Goal: Transaction & Acquisition: Obtain resource

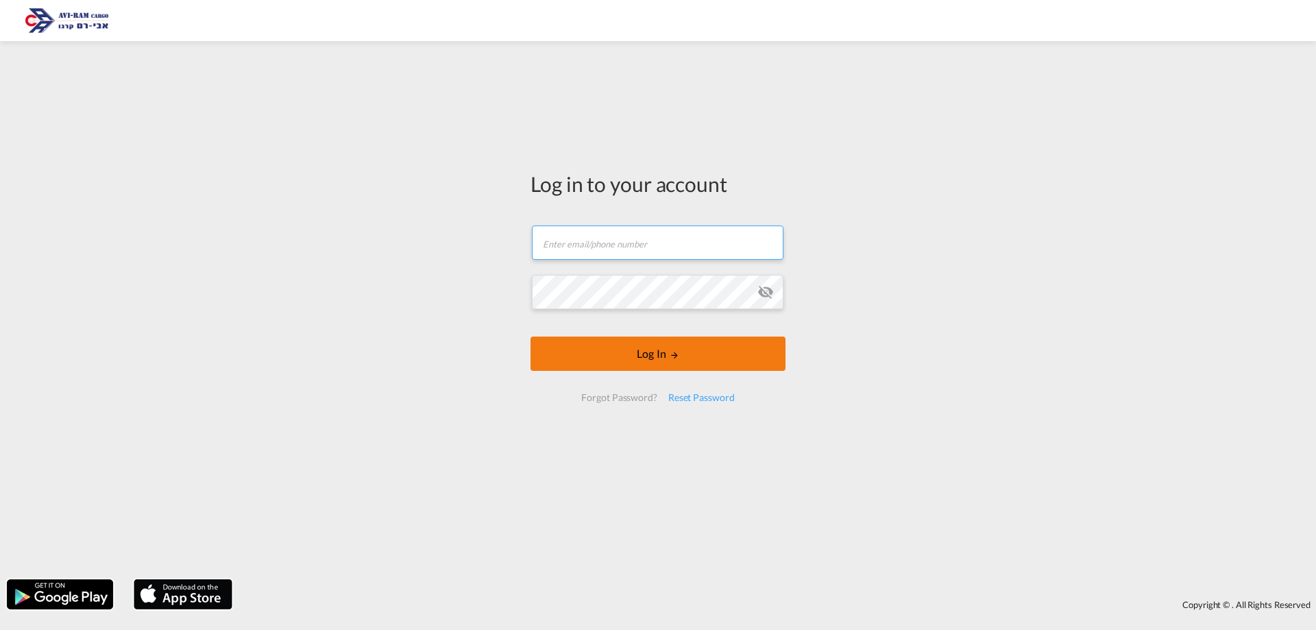
type input "[EMAIL_ADDRESS][DOMAIN_NAME]"
click at [639, 363] on button "Log In" at bounding box center [657, 353] width 255 height 34
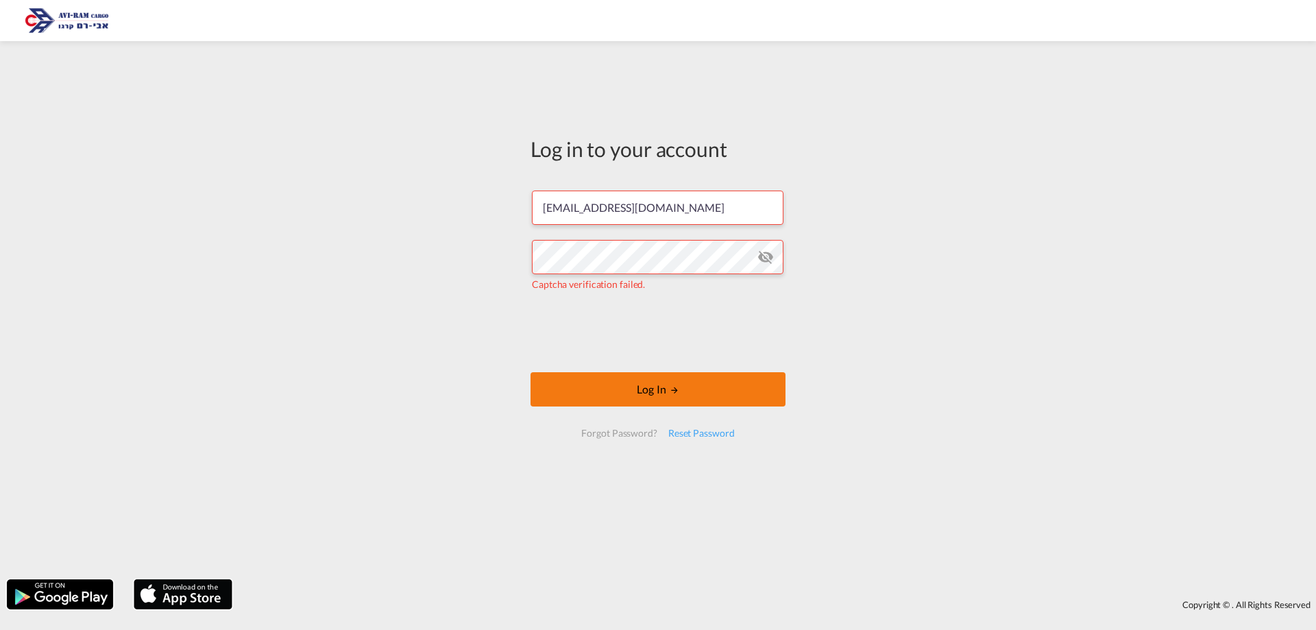
click at [696, 387] on button "Log In" at bounding box center [657, 389] width 255 height 34
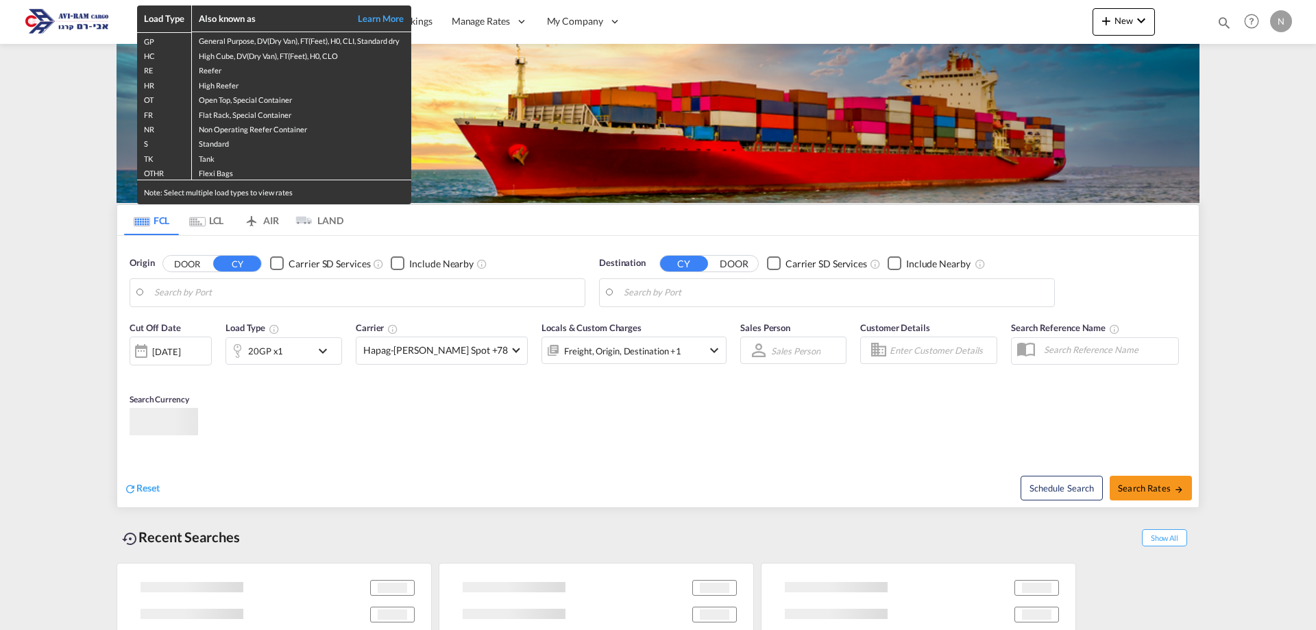
type input "Tianjin Xingang Pt, CNTXG"
type input "[GEOGRAPHIC_DATA], [GEOGRAPHIC_DATA]"
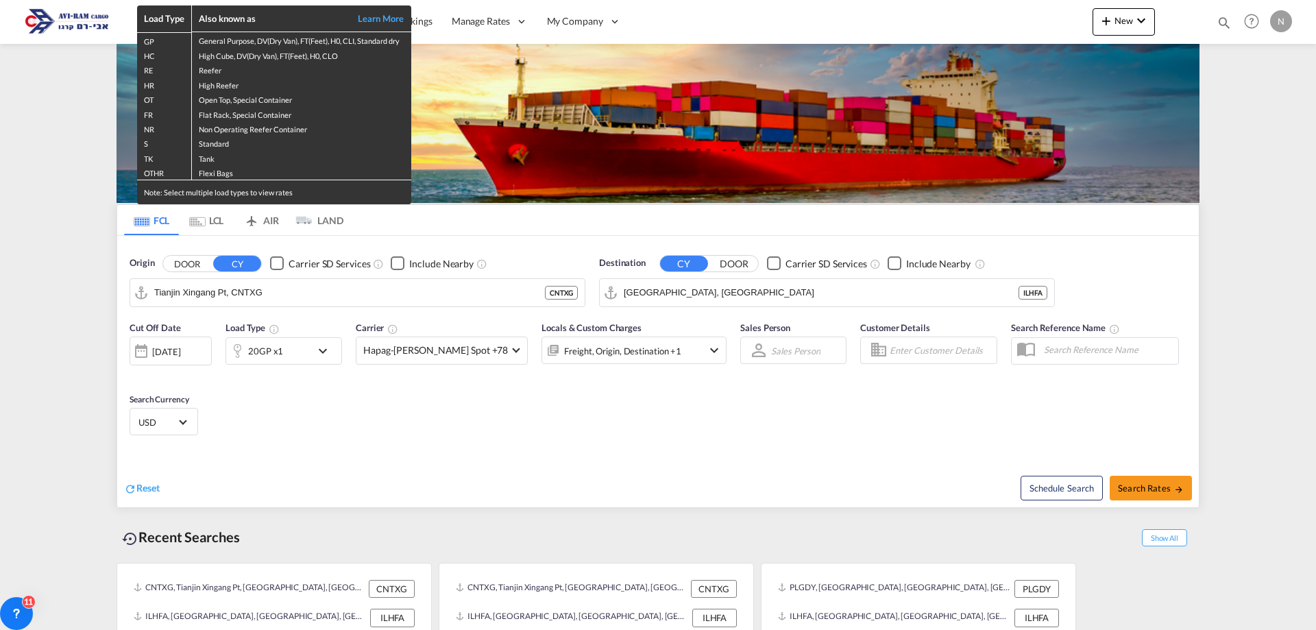
click at [202, 218] on div "Load Type Also known as Learn More GP General Purpose, DV(Dry Van), FT(Feet), H…" at bounding box center [658, 315] width 1316 height 630
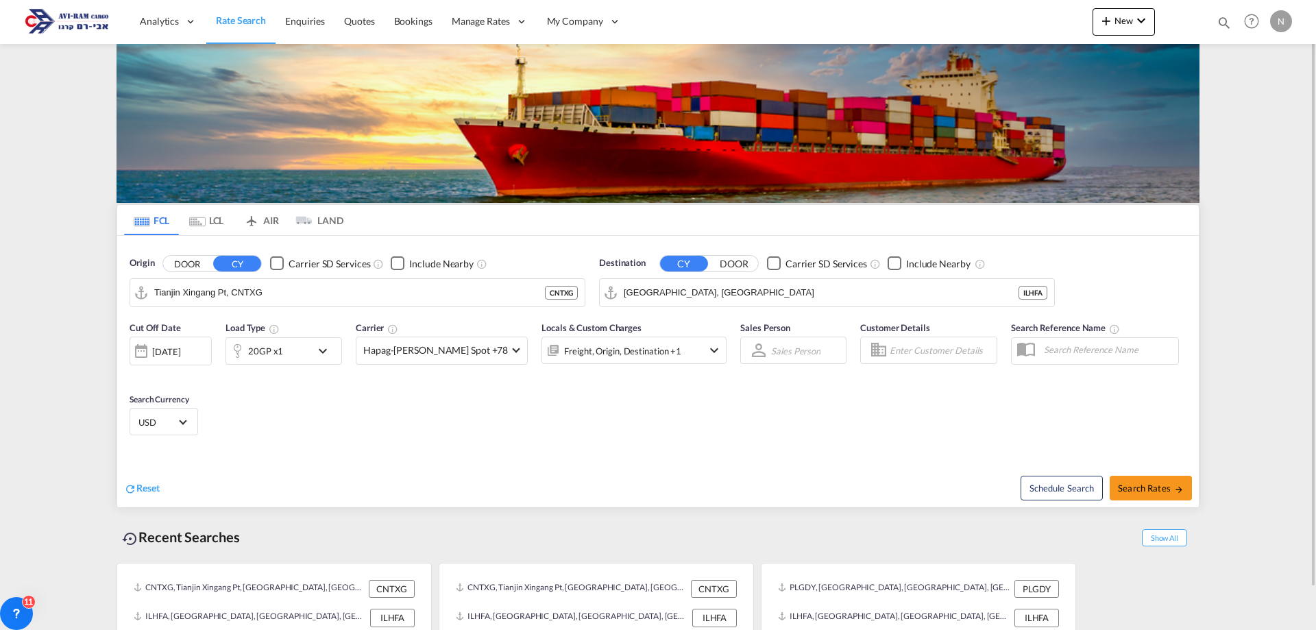
click at [203, 218] on md-icon "Use the left and right arrow keys to navigate between tabs" at bounding box center [197, 222] width 16 height 10
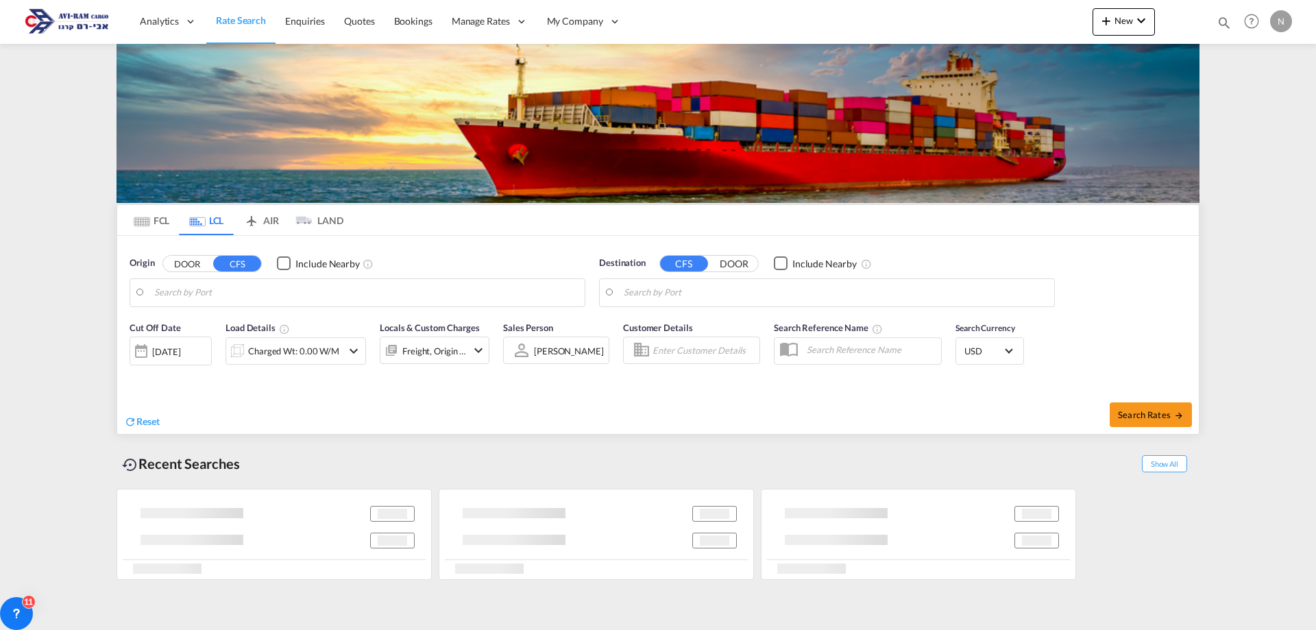
type input "Tianjin Xingang, TJ, CNTXG"
type input "Ashdod, ILASH"
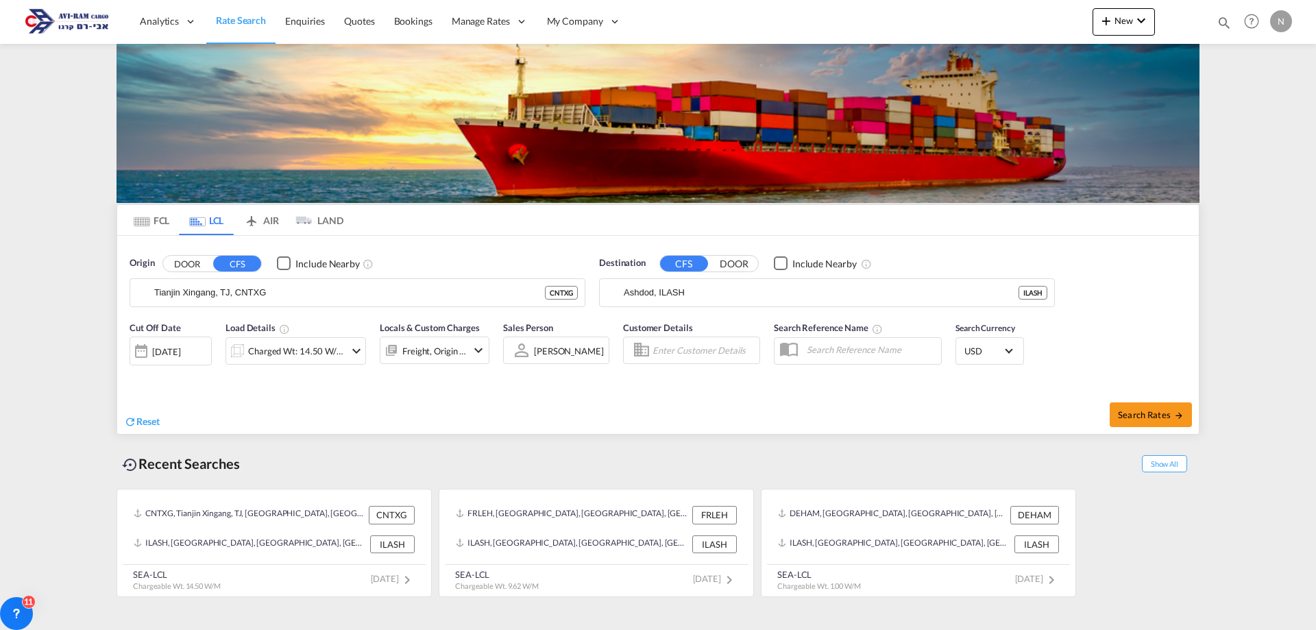
click at [262, 352] on div "Charged Wt: 14.50 W/M" at bounding box center [296, 350] width 97 height 19
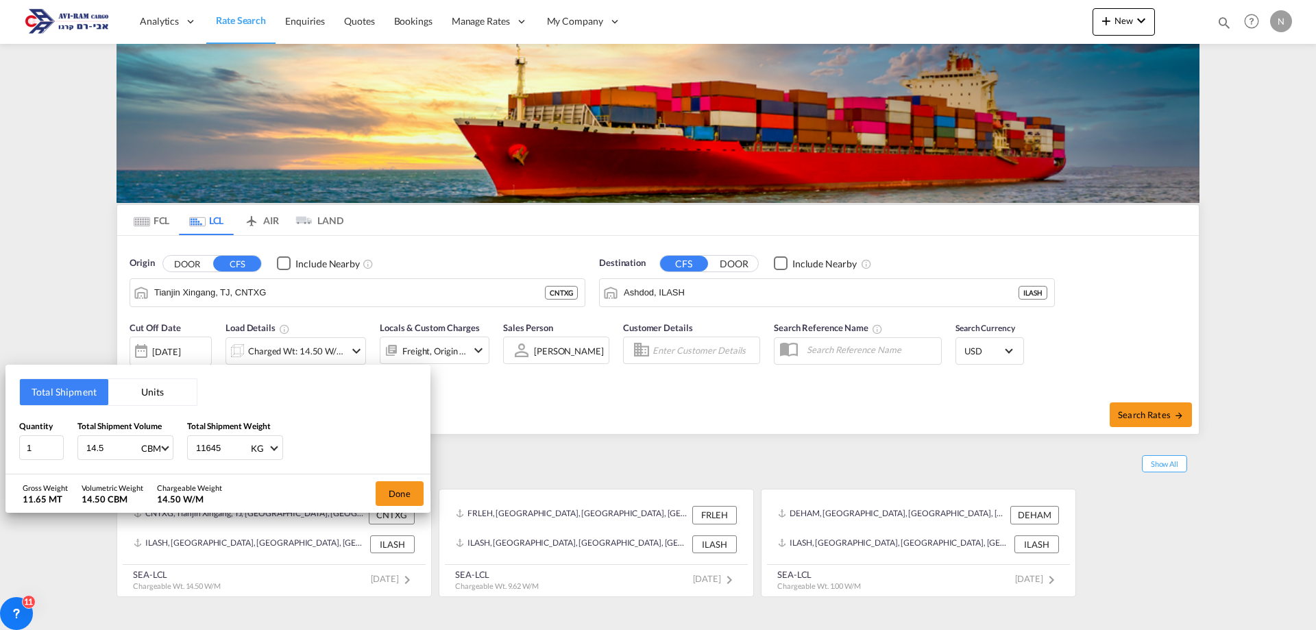
drag, startPoint x: 107, startPoint y: 442, endPoint x: 64, endPoint y: 444, distance: 43.2
click at [64, 444] on div "Quantity 1 Total Shipment Volume 14.5 CBM CBM CFT Total Shipment Weight 11645 K…" at bounding box center [217, 439] width 397 height 41
type input "1"
click at [204, 443] on input "11645" at bounding box center [222, 447] width 55 height 23
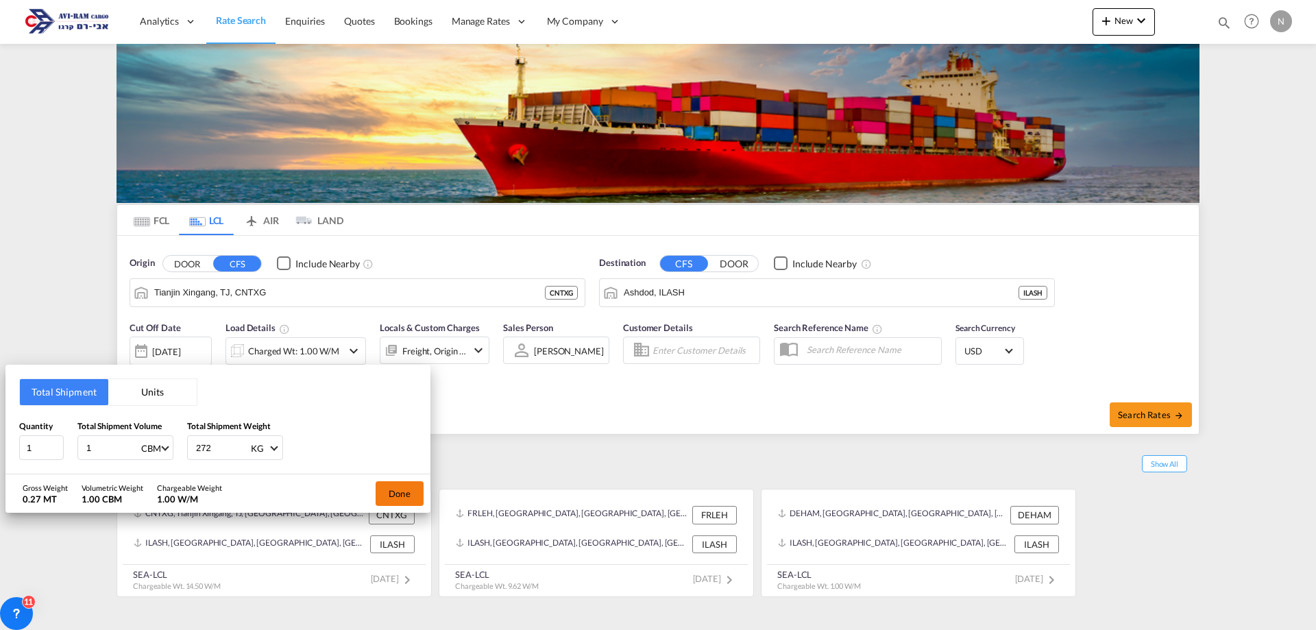
type input "272"
click at [391, 503] on button "Done" at bounding box center [400, 493] width 48 height 25
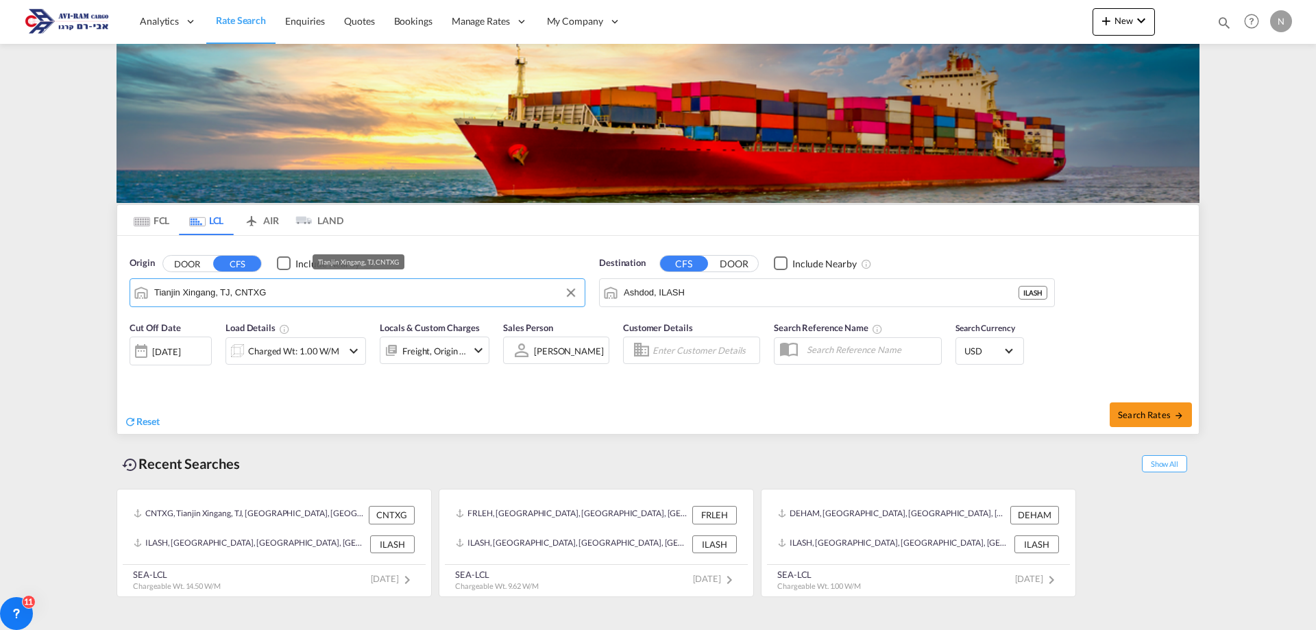
click at [271, 289] on input "Tianjin Xingang, TJ, CNTXG" at bounding box center [366, 292] width 424 height 21
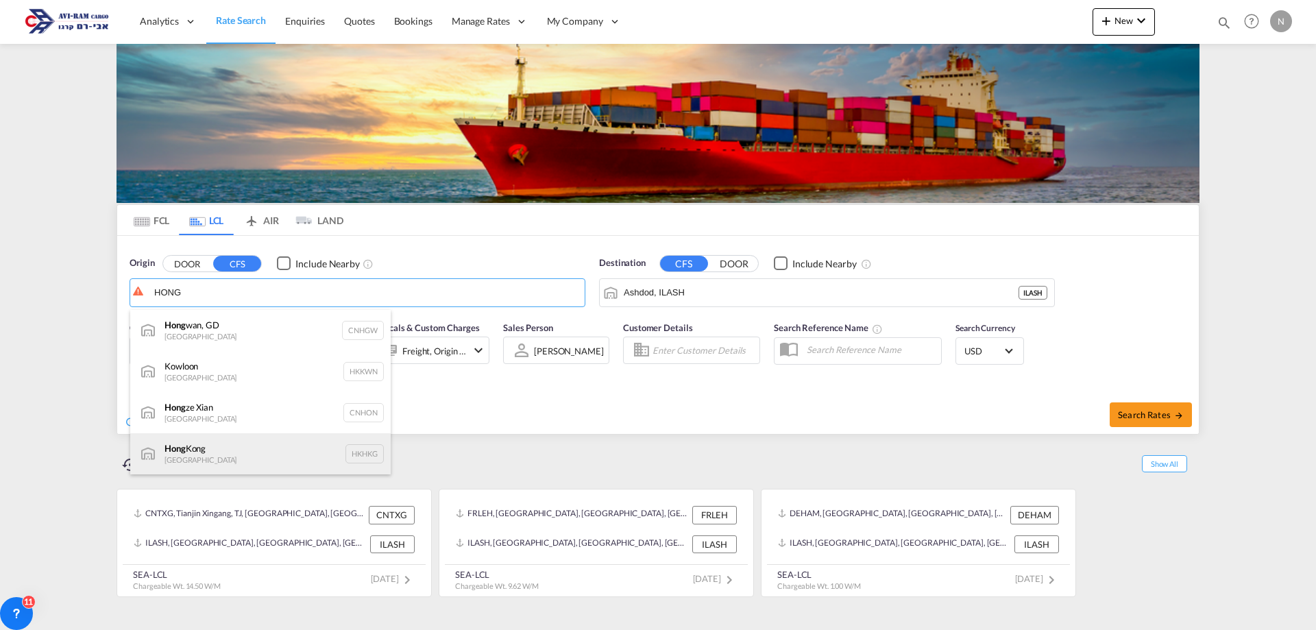
click at [200, 452] on div "[GEOGRAPHIC_DATA] [GEOGRAPHIC_DATA] HKHKG" at bounding box center [260, 453] width 260 height 41
type input "[GEOGRAPHIC_DATA], HKHKG"
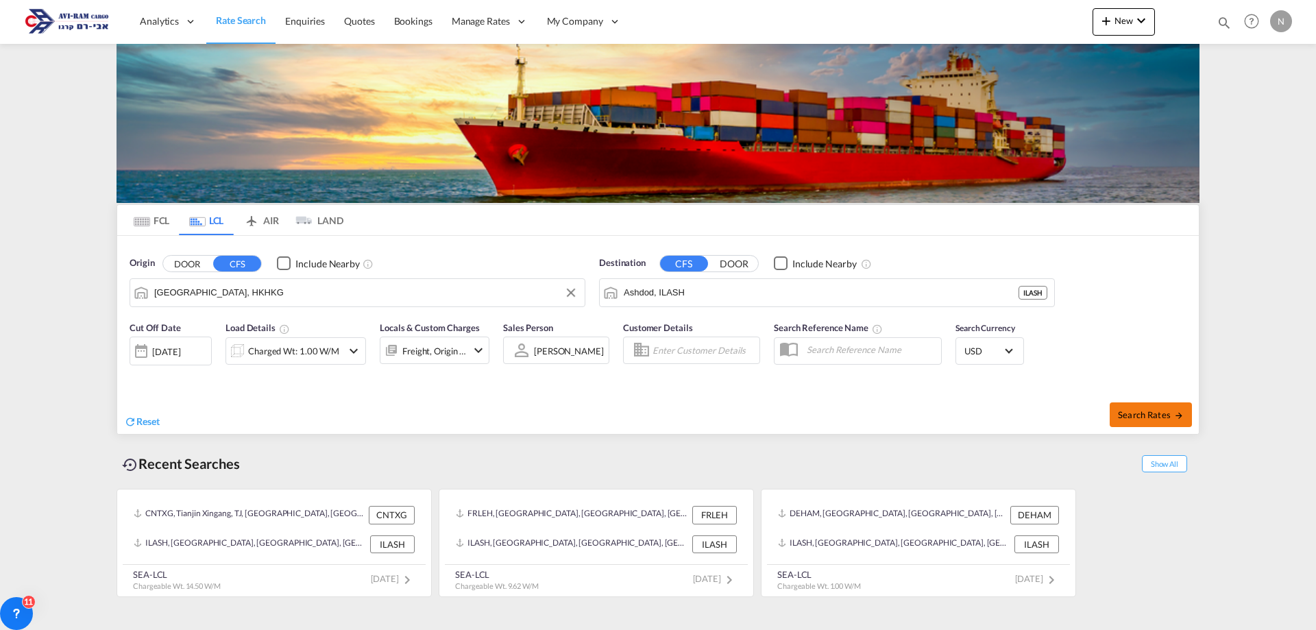
click at [1159, 417] on span "Search Rates" at bounding box center [1151, 414] width 66 height 11
type input "HKHKG to ILASH / [DATE]"
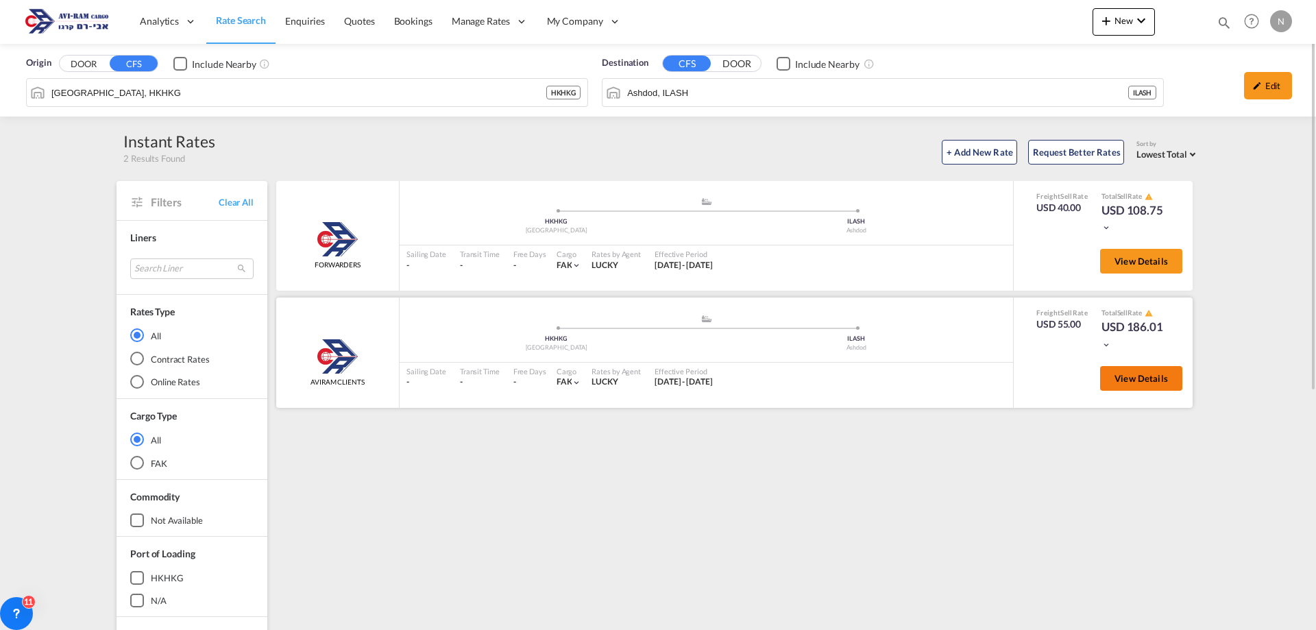
click at [1132, 381] on span "View Details" at bounding box center [1140, 378] width 53 height 11
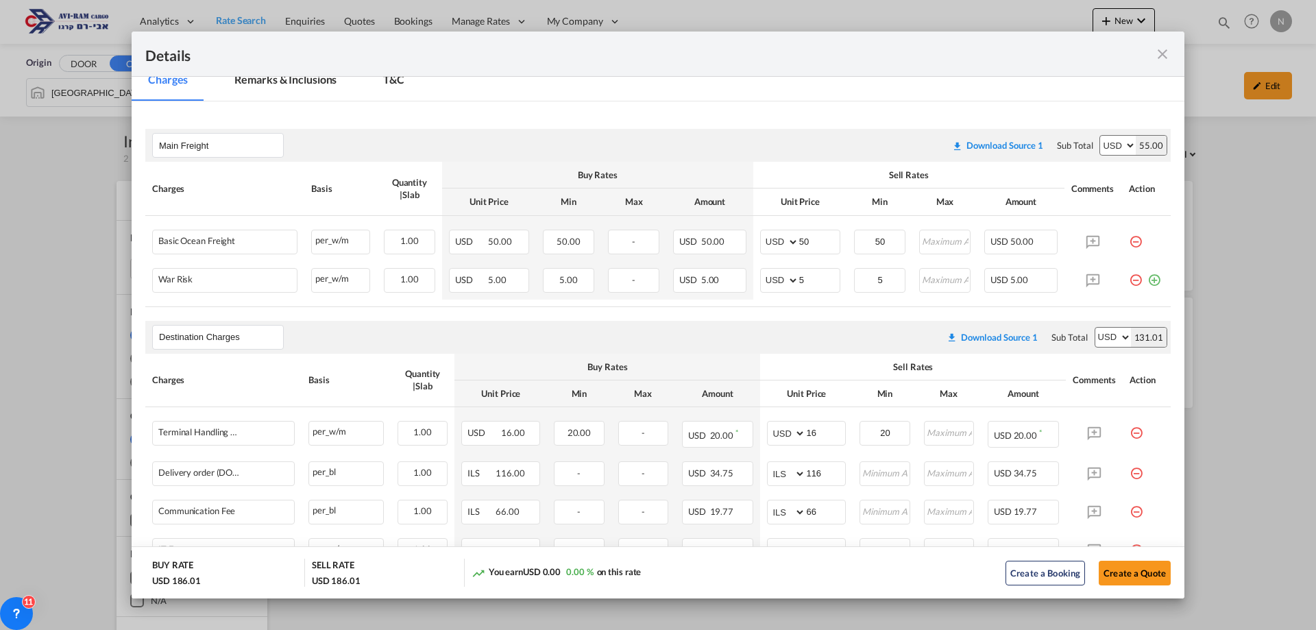
scroll to position [206, 0]
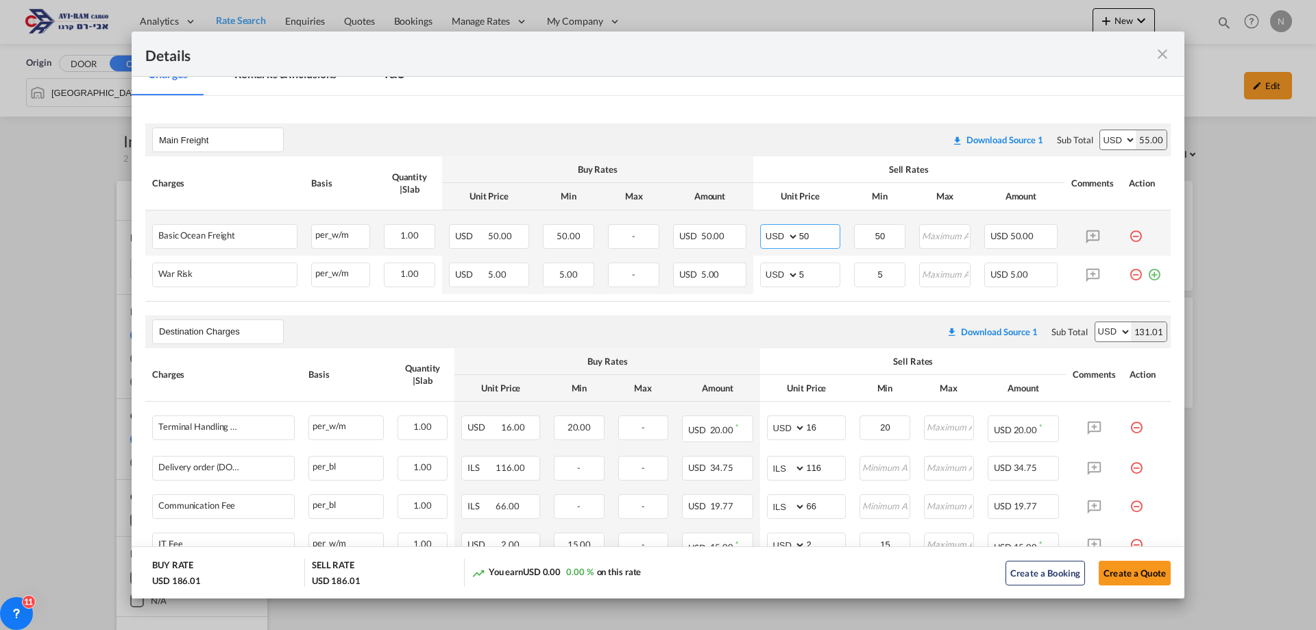
click at [800, 235] on input "50" at bounding box center [819, 235] width 40 height 21
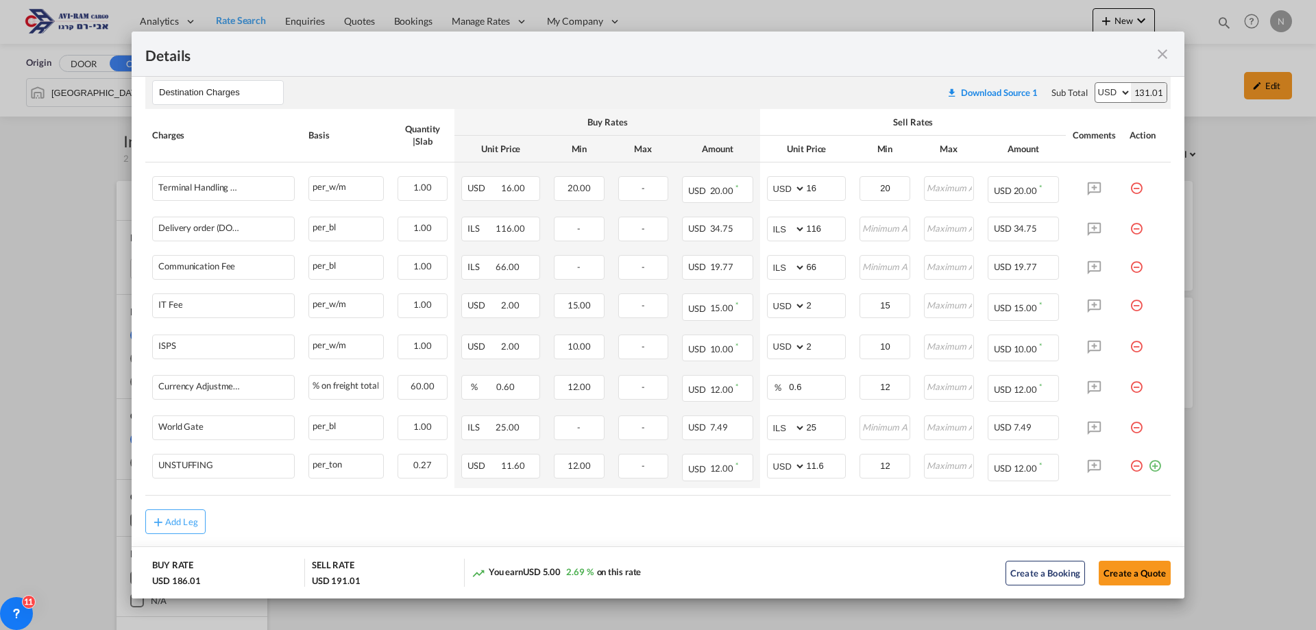
scroll to position [474, 0]
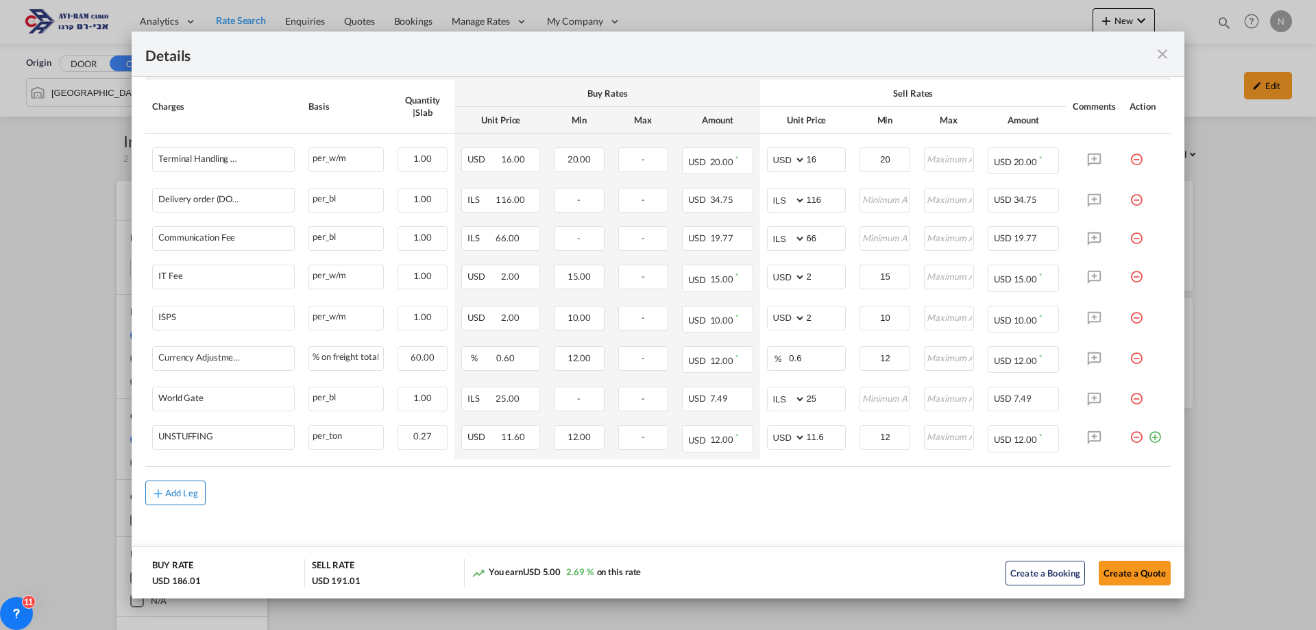
type input "55"
click at [165, 495] on div "Add Leg" at bounding box center [181, 493] width 33 height 8
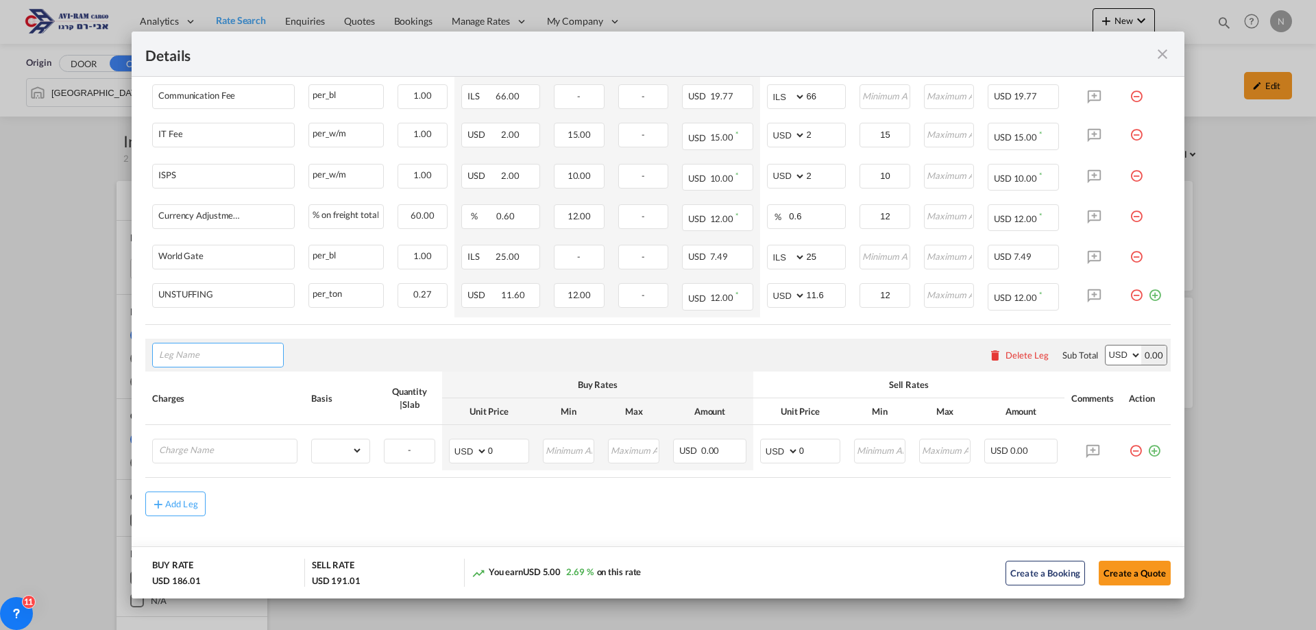
scroll to position [627, 0]
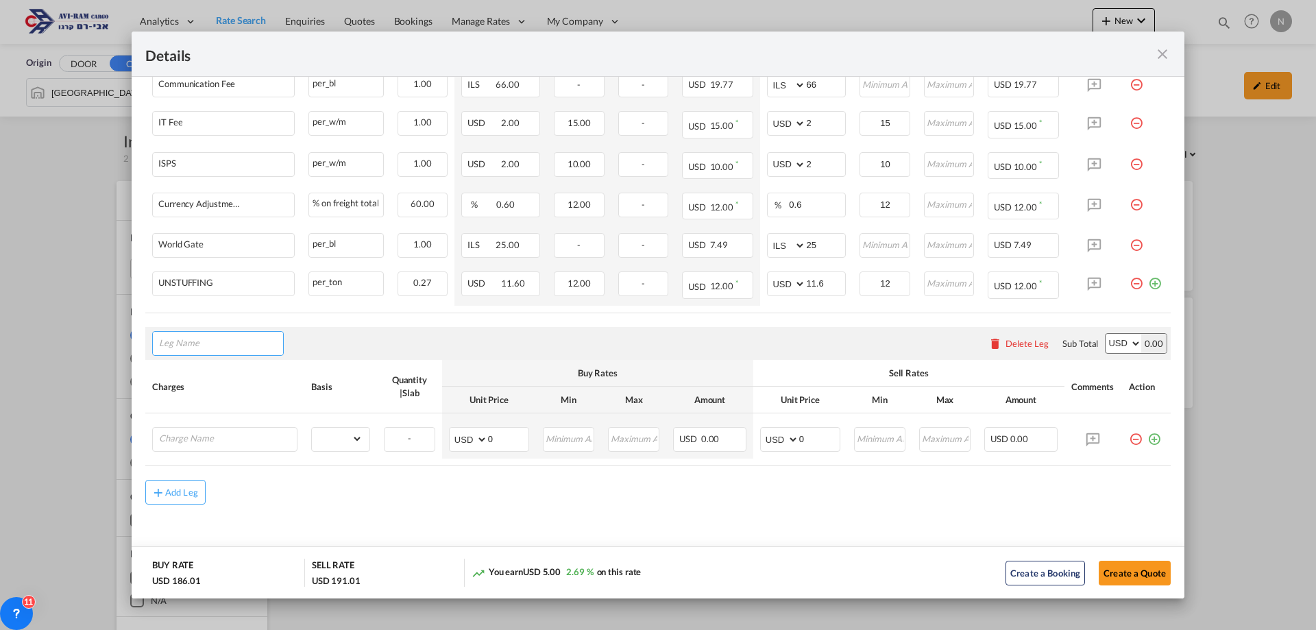
click at [204, 339] on input "Leg Name" at bounding box center [221, 343] width 124 height 21
click at [215, 410] on span "Ori gin Charges" at bounding box center [201, 407] width 64 height 12
type input "Origin Charges"
click at [228, 437] on input "Charge Name" at bounding box center [228, 438] width 138 height 21
click at [206, 464] on span "EXW ALL" at bounding box center [188, 464] width 39 height 12
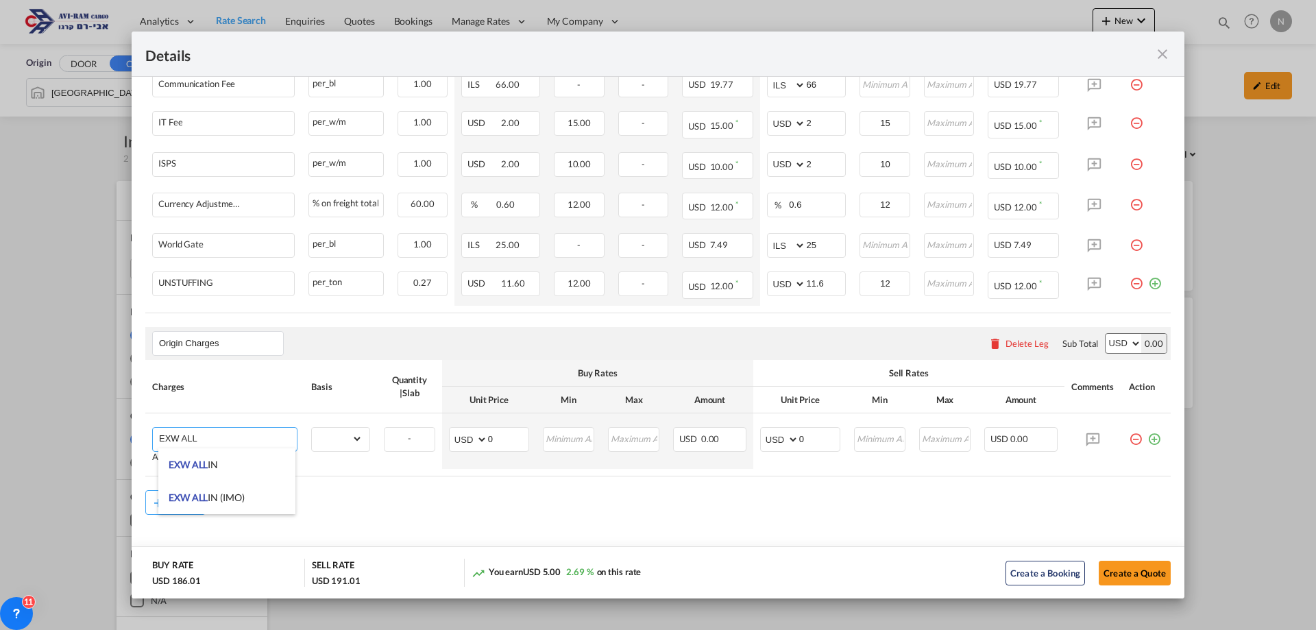
type input "EXW ALL IN"
click at [352, 439] on select "gross_weight volumetric_weight per_shipment per_bl per_km per_hawb per_kg flat …" at bounding box center [337, 439] width 51 height 22
select select "per_shipment"
click at [312, 428] on select "gross_weight volumetric_weight per_shipment per_bl per_km per_hawb per_kg flat …" at bounding box center [337, 439] width 51 height 22
drag, startPoint x: 798, startPoint y: 436, endPoint x: 790, endPoint y: 436, distance: 7.5
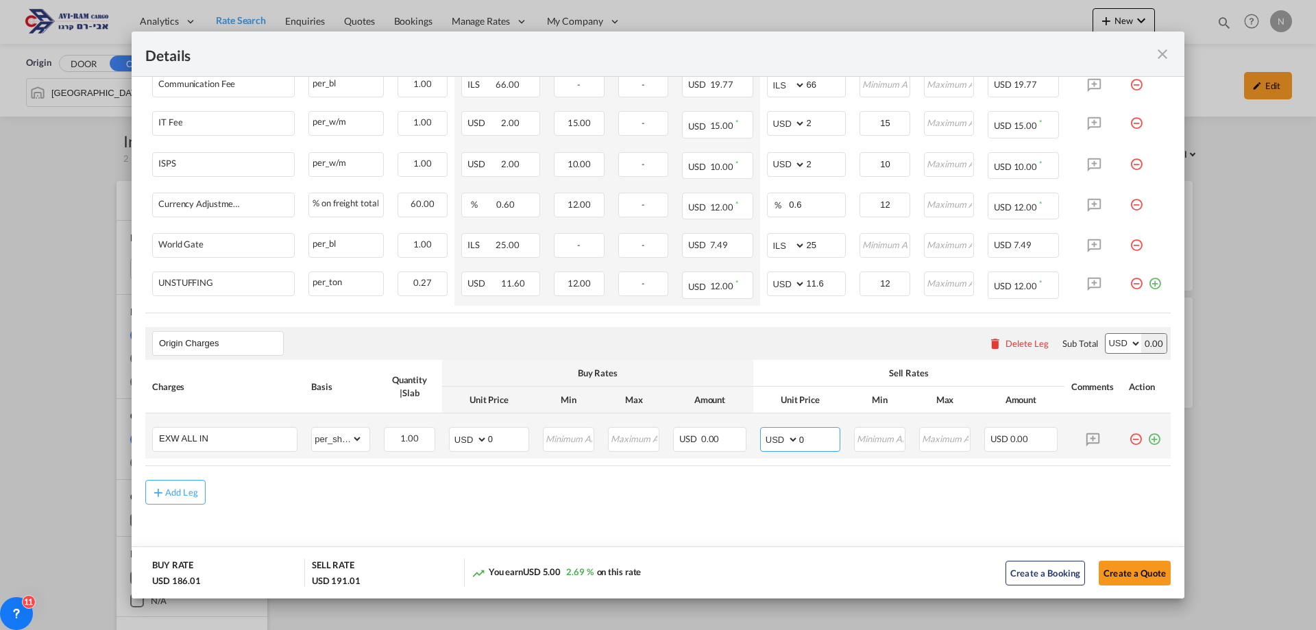
click at [790, 436] on md-input-container "AED AFN ALL AMD ANG AOA ARS AUD AWG AZN BAM BBD BDT BGN BHD BIF BMD BND [PERSON…" at bounding box center [800, 439] width 80 height 25
type input "265"
click at [1122, 570] on button "Create a Quote" at bounding box center [1135, 573] width 72 height 25
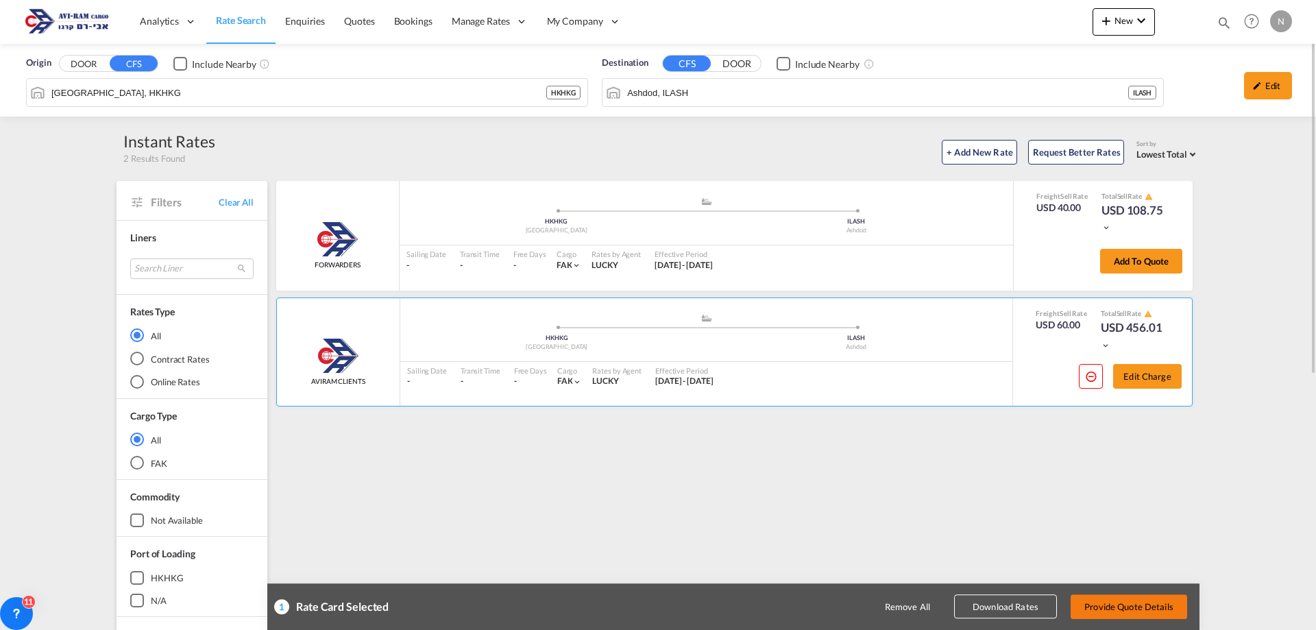
click at [1116, 603] on button "Provide Quote Details" at bounding box center [1128, 606] width 117 height 25
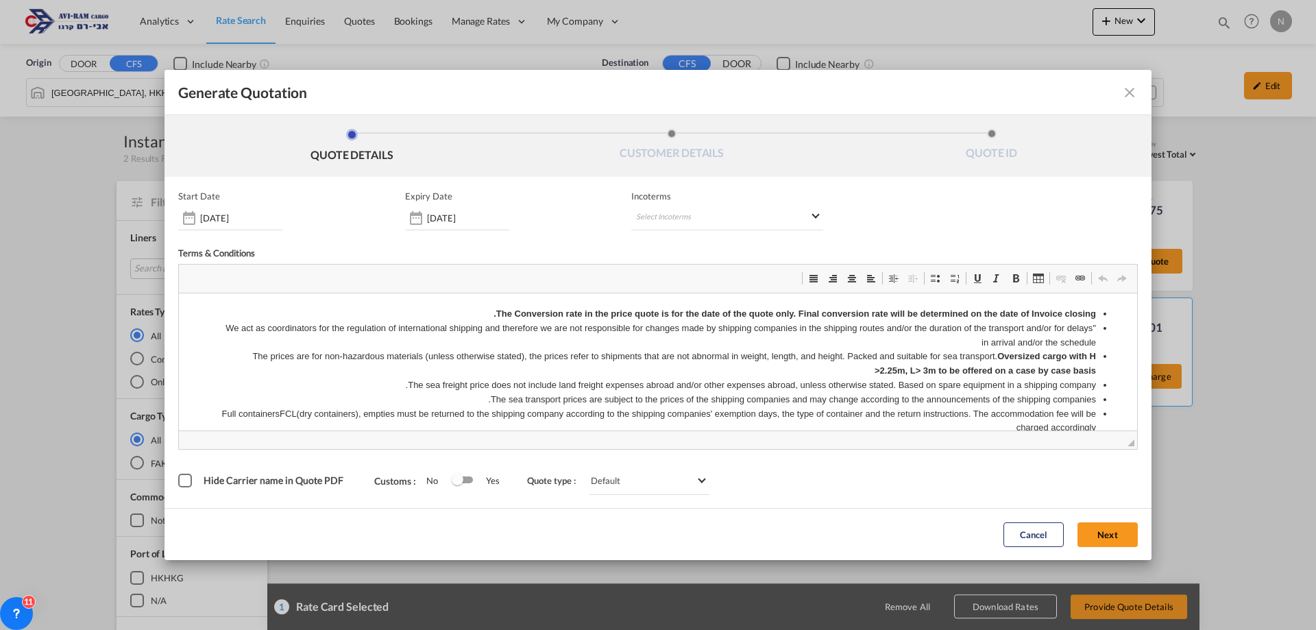
scroll to position [0, 0]
click at [659, 218] on md-select "Select Incoterms CPT - export Carrier Paid to FCA - import Free Carrier FOB - i…" at bounding box center [727, 218] width 192 height 25
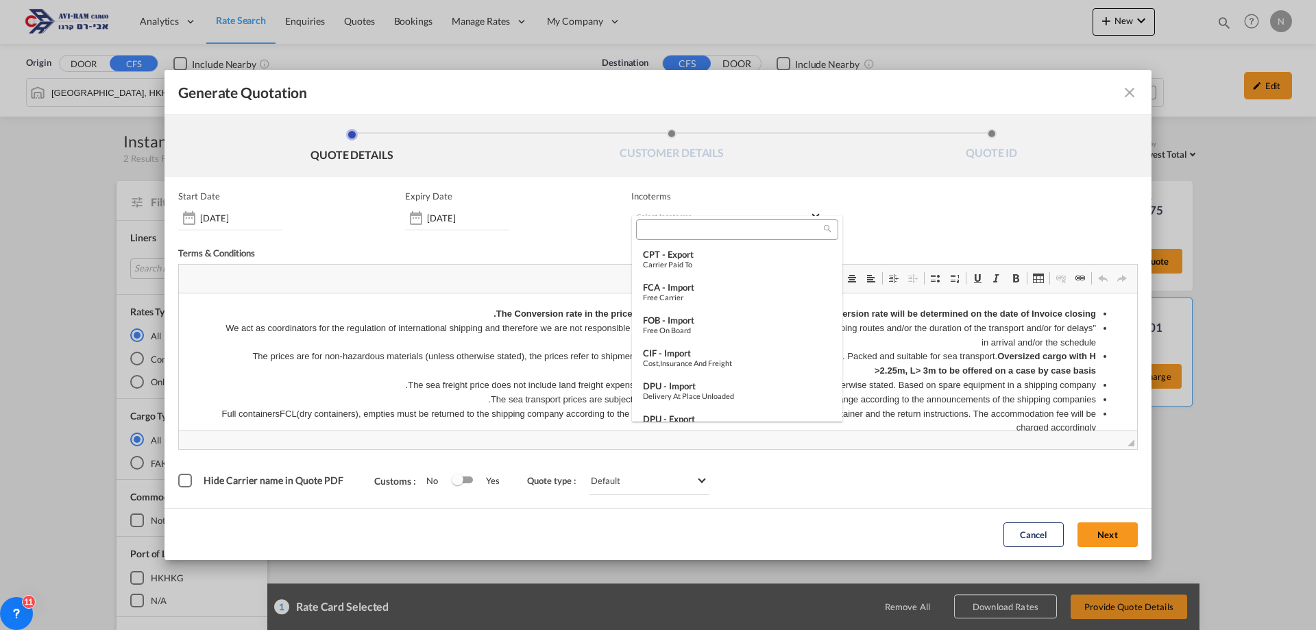
click at [657, 227] on input "search" at bounding box center [731, 229] width 183 height 12
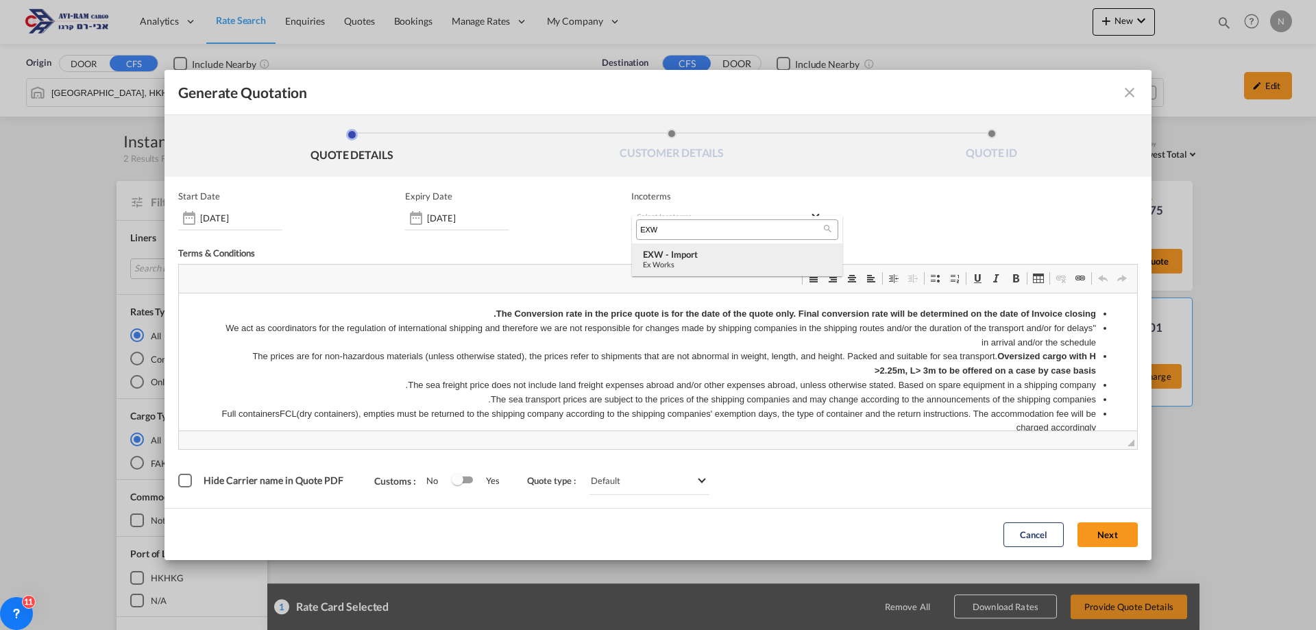
type input "EXW"
click at [670, 252] on div "EXW - import" at bounding box center [737, 254] width 188 height 11
click at [1110, 539] on button "Next" at bounding box center [1107, 534] width 60 height 25
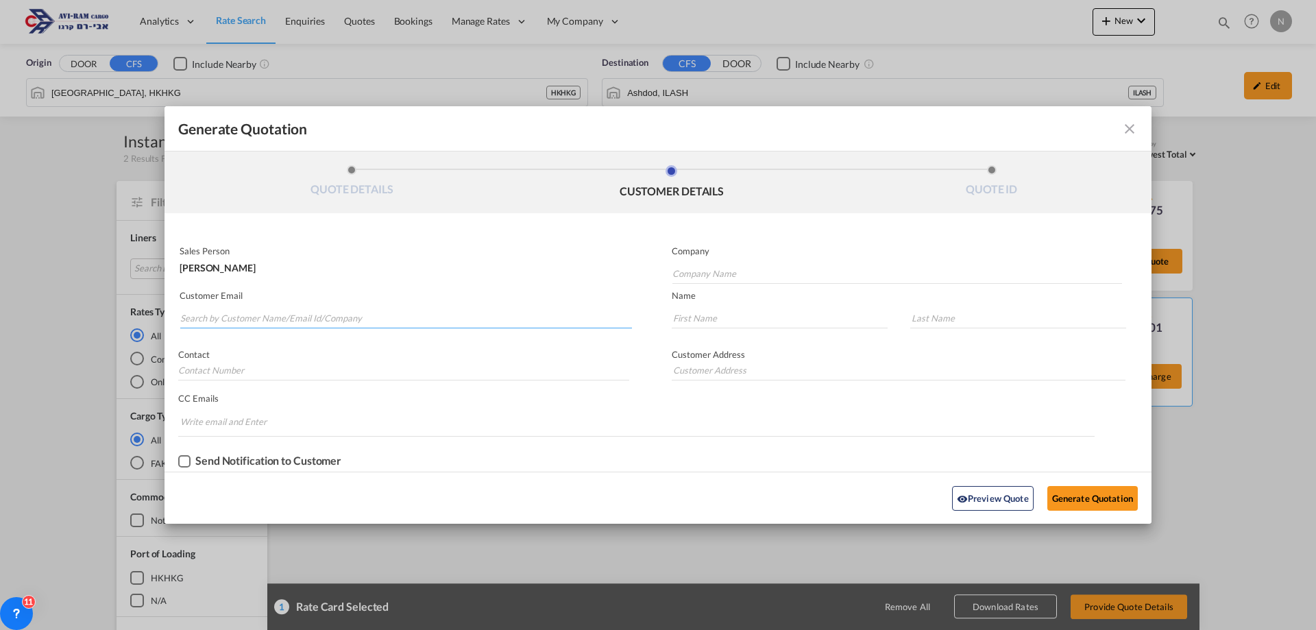
click at [225, 314] on input "Search by Customer Name/Email Id/Company" at bounding box center [406, 318] width 452 height 21
paste input "[EMAIL_ADDRESS][PERSON_NAME][DOMAIN_NAME]"
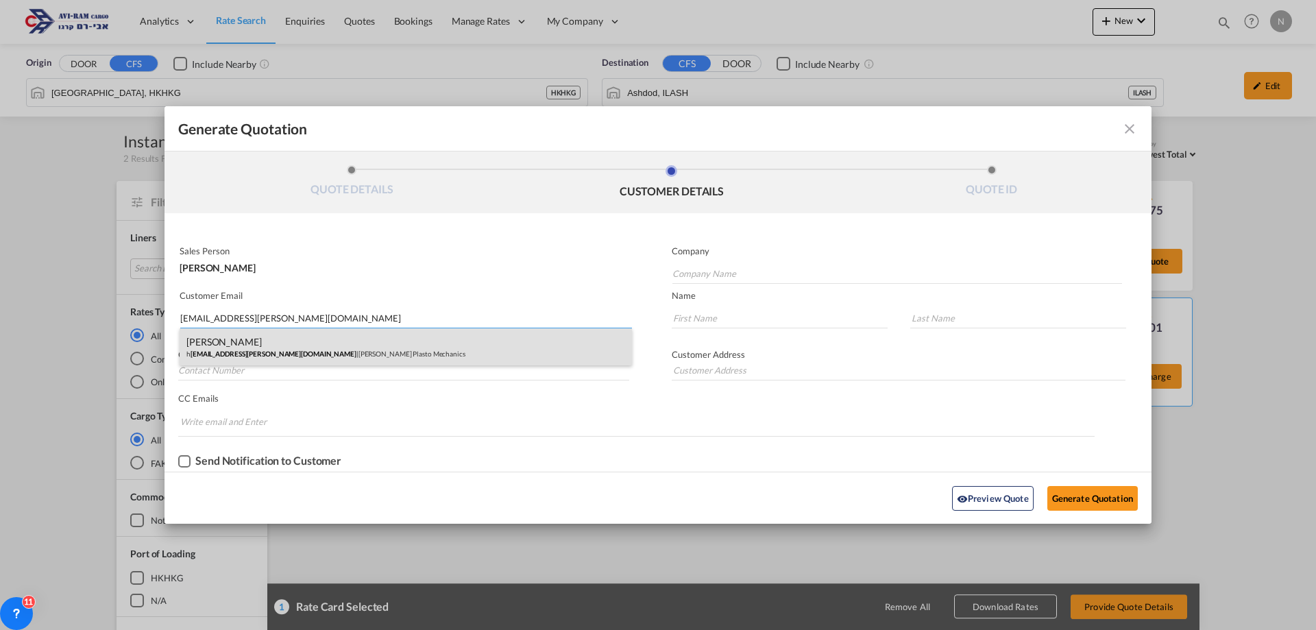
type input "[EMAIL_ADDRESS][PERSON_NAME][DOMAIN_NAME]"
click at [251, 342] on div "[PERSON_NAME] h [EMAIL_ADDRESS][PERSON_NAME][DOMAIN_NAME] | [PERSON_NAME] Plast…" at bounding box center [406, 346] width 452 height 37
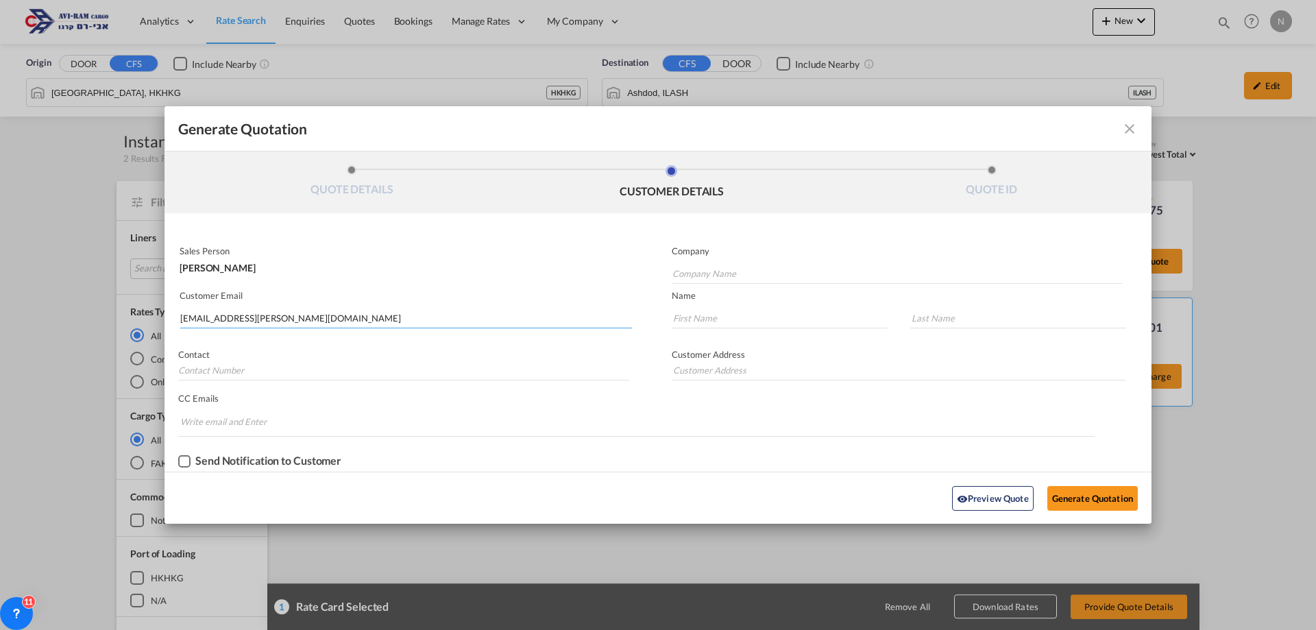
type input "[PERSON_NAME] Plasto Mechanics"
type input "[EMAIL_ADDRESS][PERSON_NAME][DOMAIN_NAME]"
type input "Haim"
type input "Kalfon"
click at [1078, 499] on button "Generate Quotation" at bounding box center [1092, 498] width 90 height 25
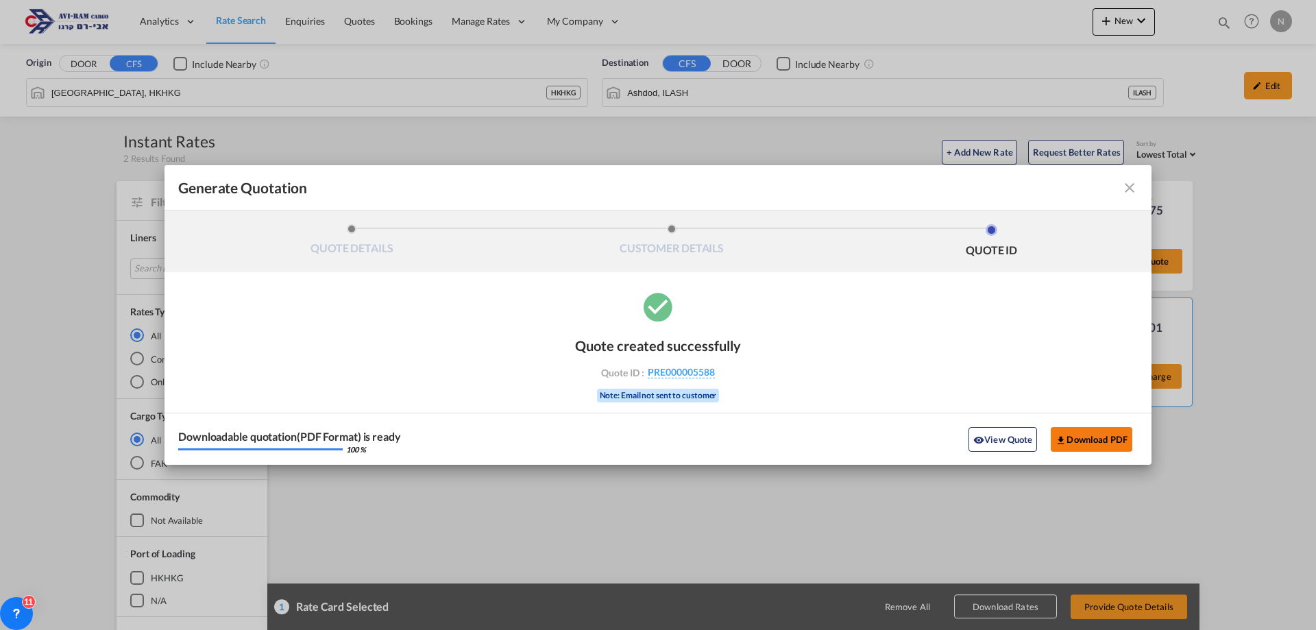
click at [1088, 437] on button "Download PDF" at bounding box center [1092, 439] width 82 height 25
